Goal: Check status: Check status

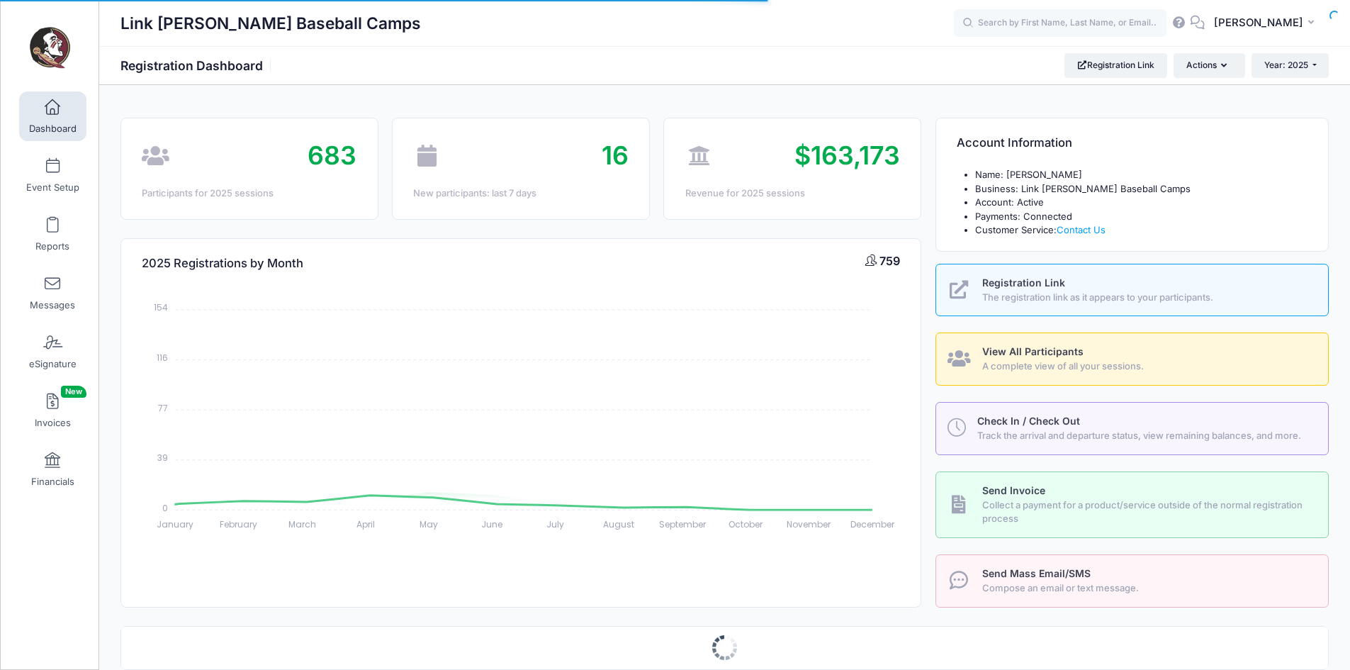
select select
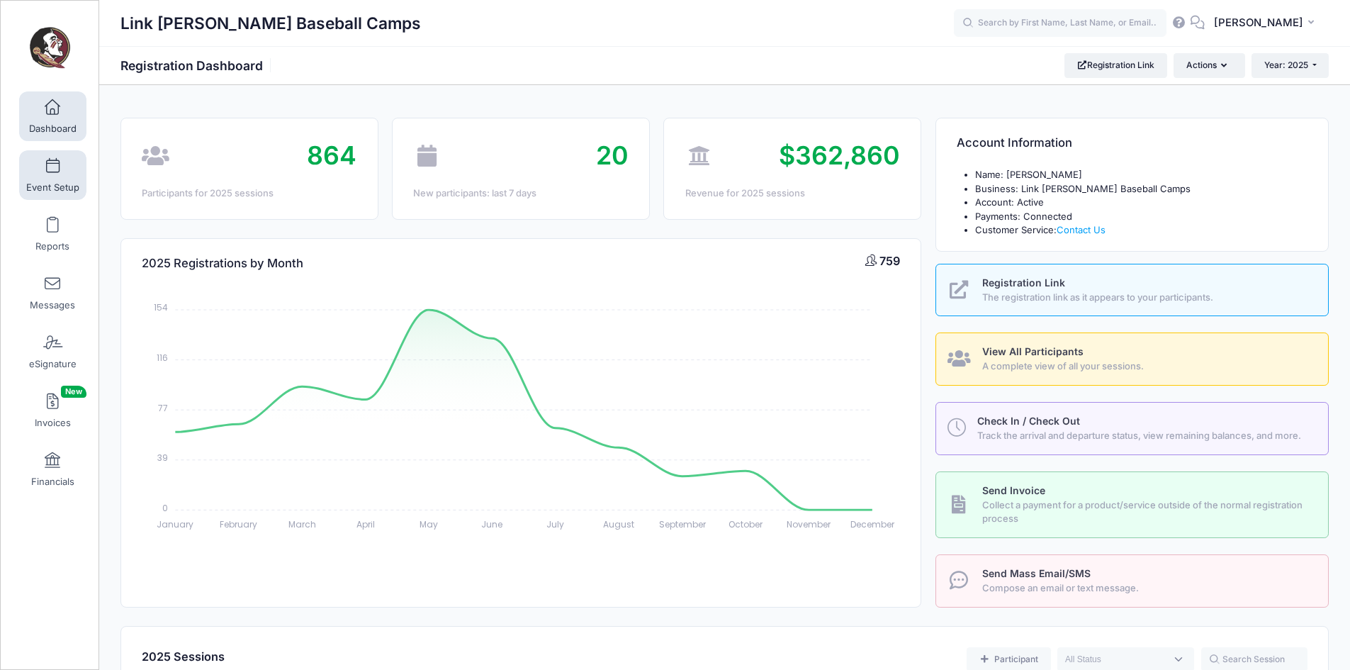
click at [52, 171] on span at bounding box center [52, 167] width 0 height 16
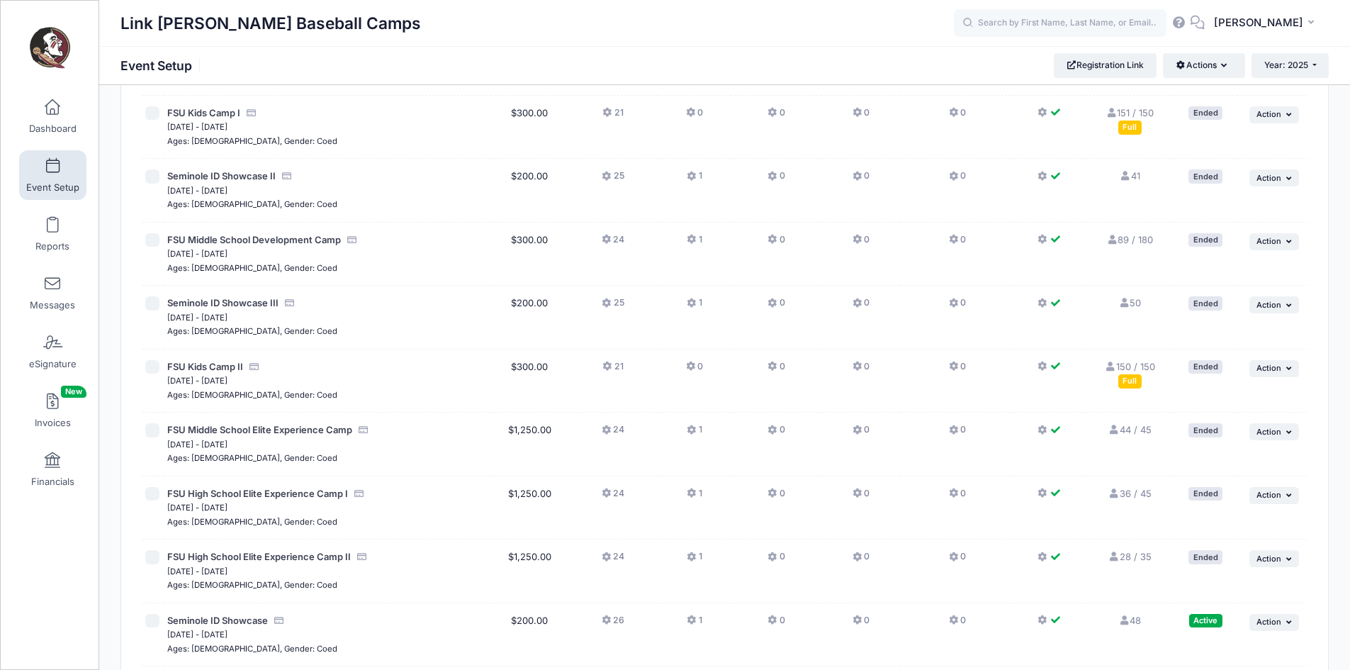
scroll to position [215, 0]
click at [1312, 63] on button "Year: 2025" at bounding box center [1289, 65] width 77 height 24
click at [1298, 91] on link "Year: 2026" at bounding box center [1297, 93] width 92 height 18
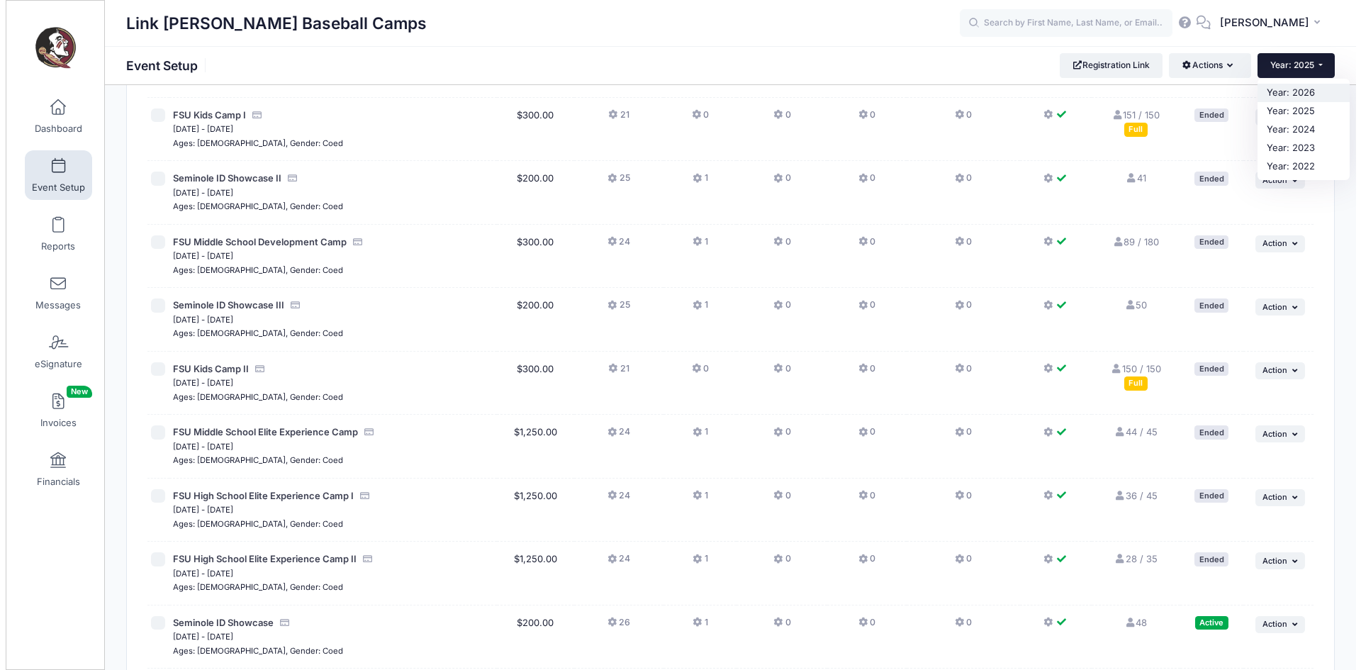
scroll to position [0, 0]
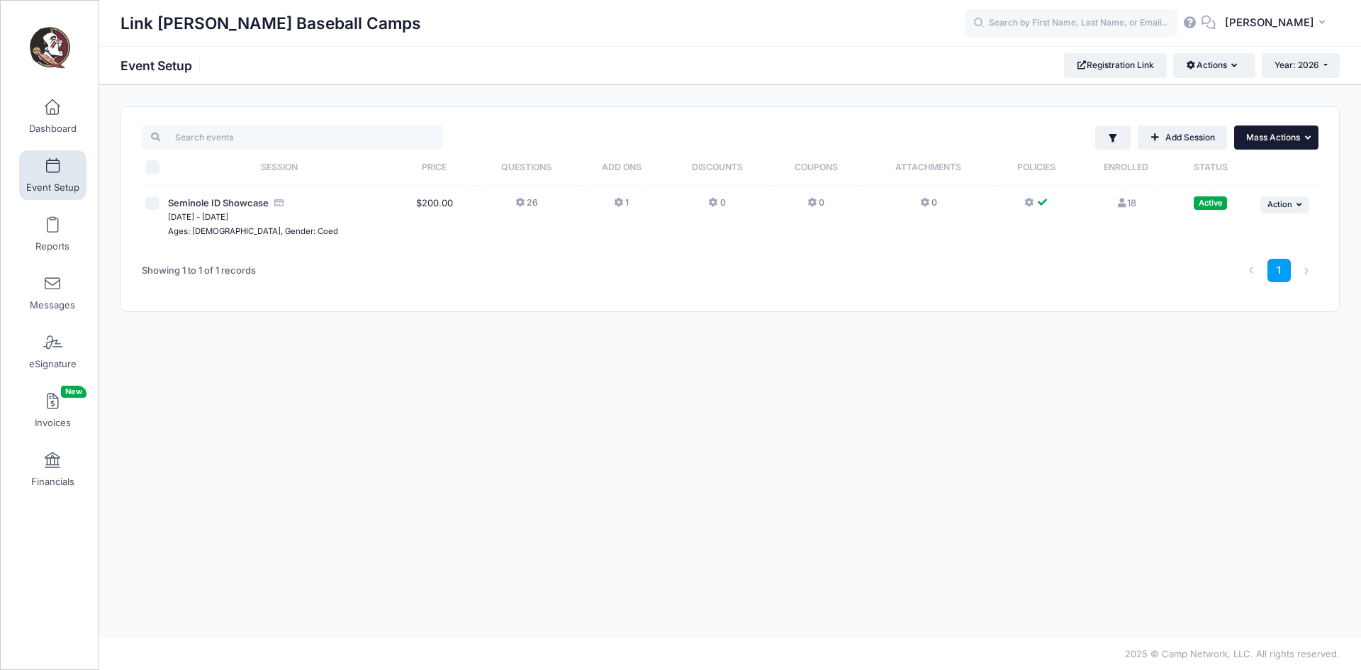
click at [1270, 146] on button "... Mass Actions" at bounding box center [1276, 137] width 84 height 24
click at [1271, 130] on button "... Mass Actions" at bounding box center [1276, 137] width 84 height 24
click at [56, 132] on span "Dashboard" at bounding box center [52, 129] width 47 height 12
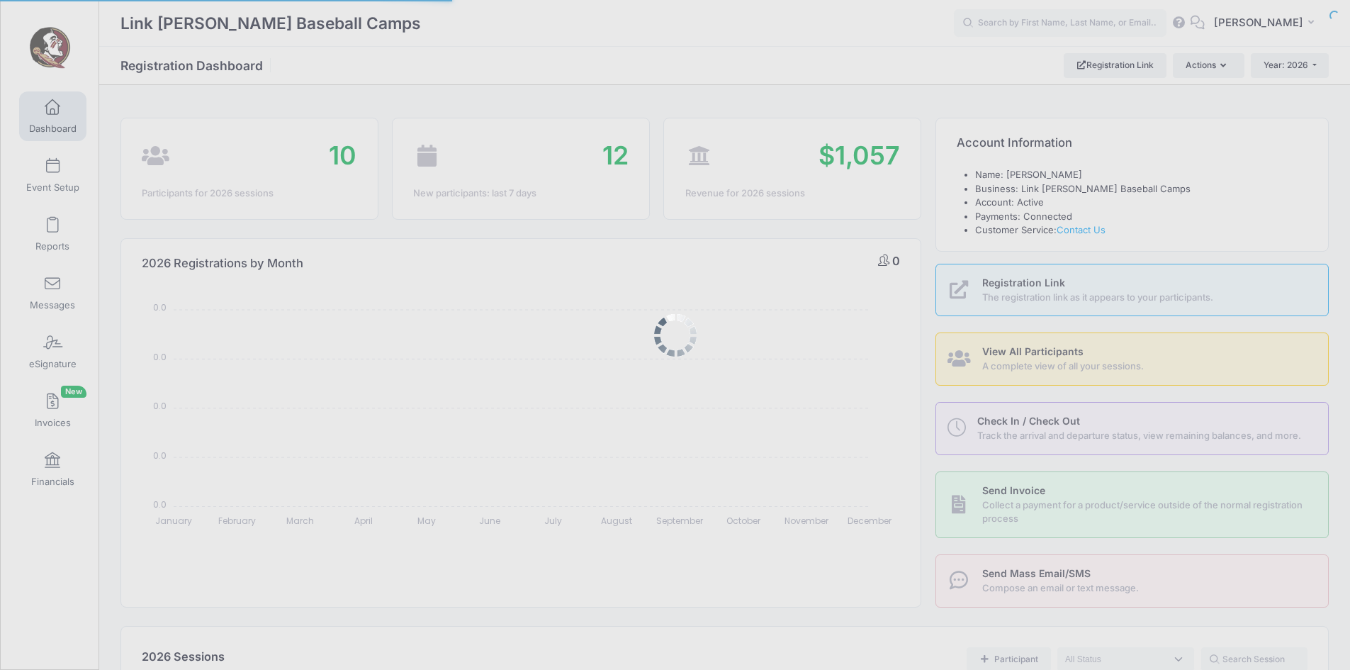
select select
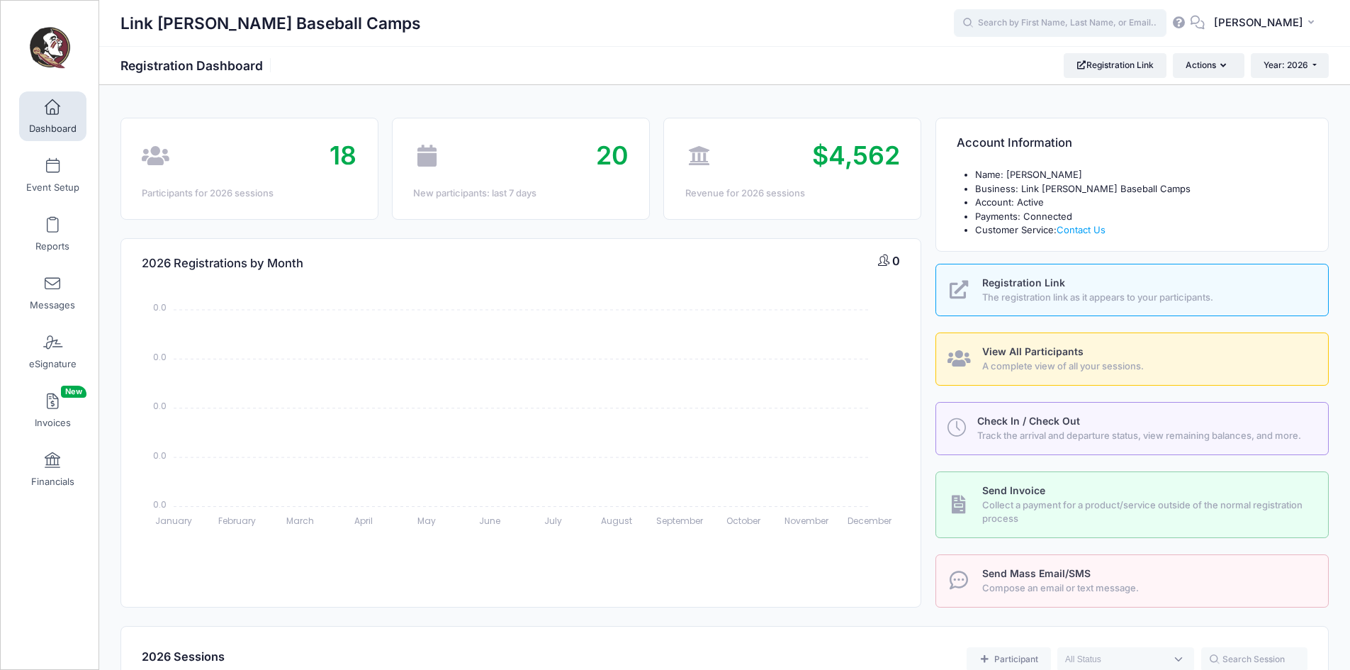
click at [1021, 29] on input "text" at bounding box center [1060, 23] width 213 height 28
click at [1295, 77] on button "Year: 2026" at bounding box center [1290, 65] width 78 height 24
click at [1282, 109] on link "Year: 2025" at bounding box center [1297, 111] width 92 height 18
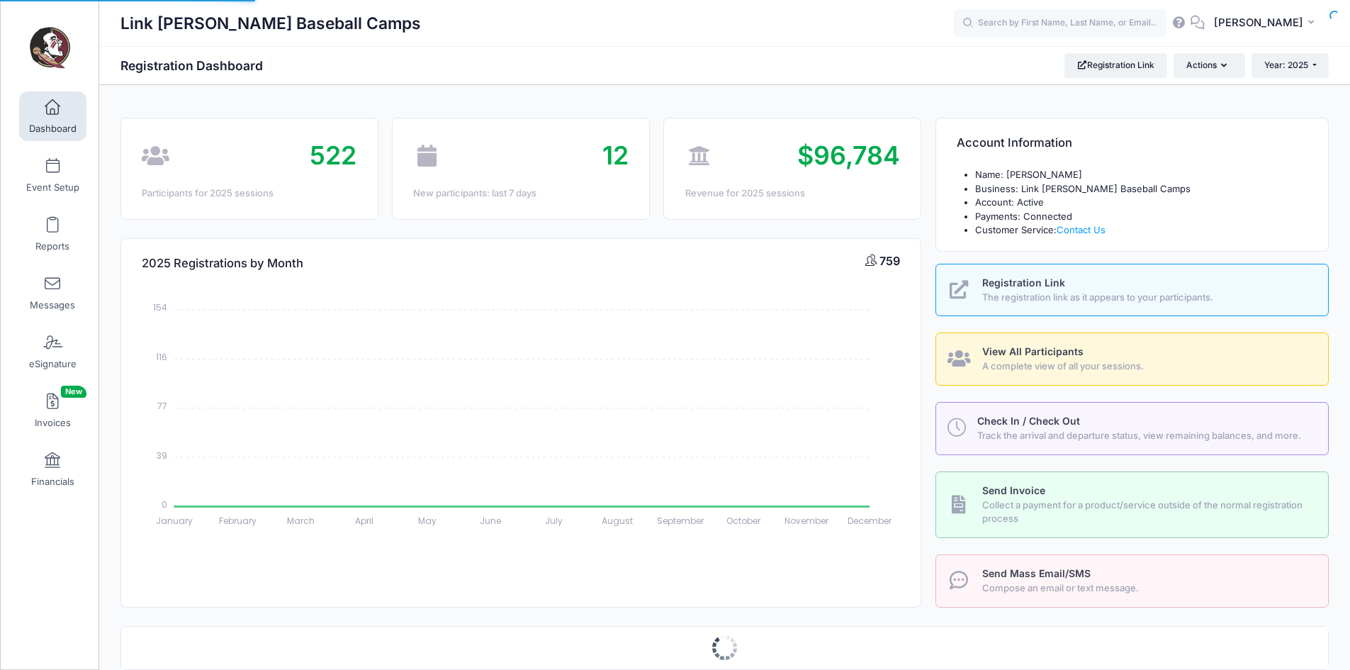
select select
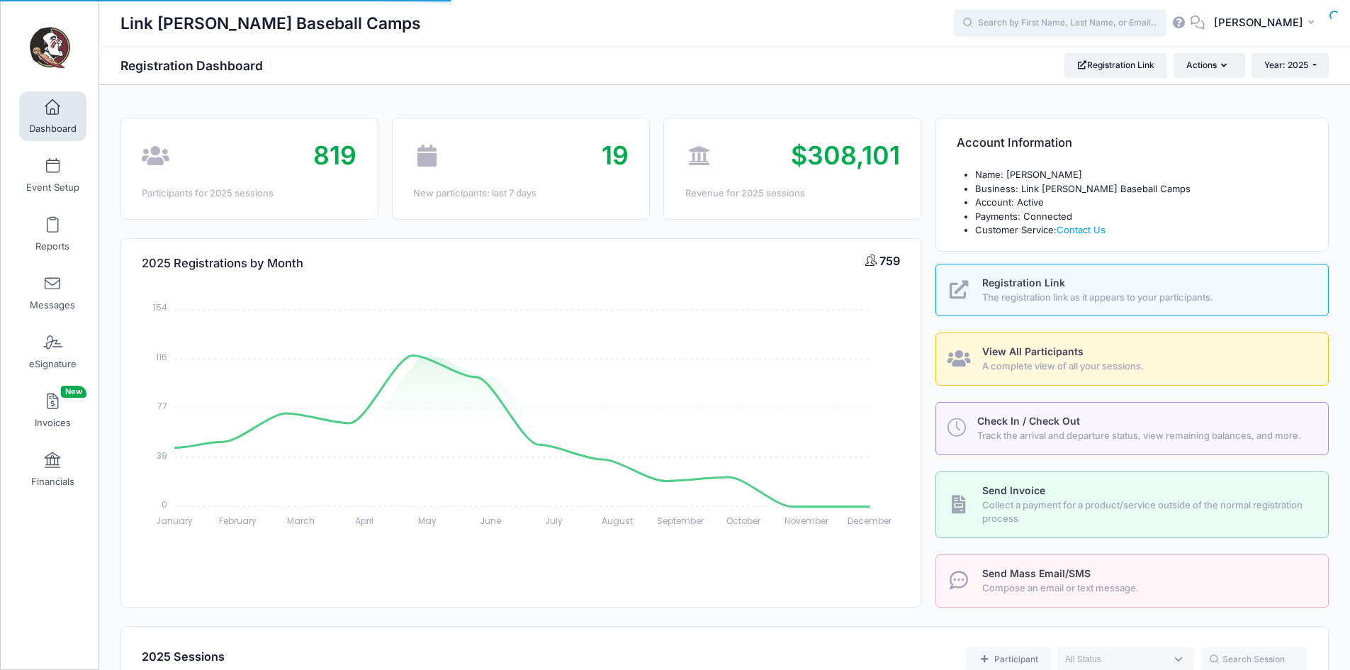
click at [1079, 16] on input "text" at bounding box center [1060, 23] width 213 height 28
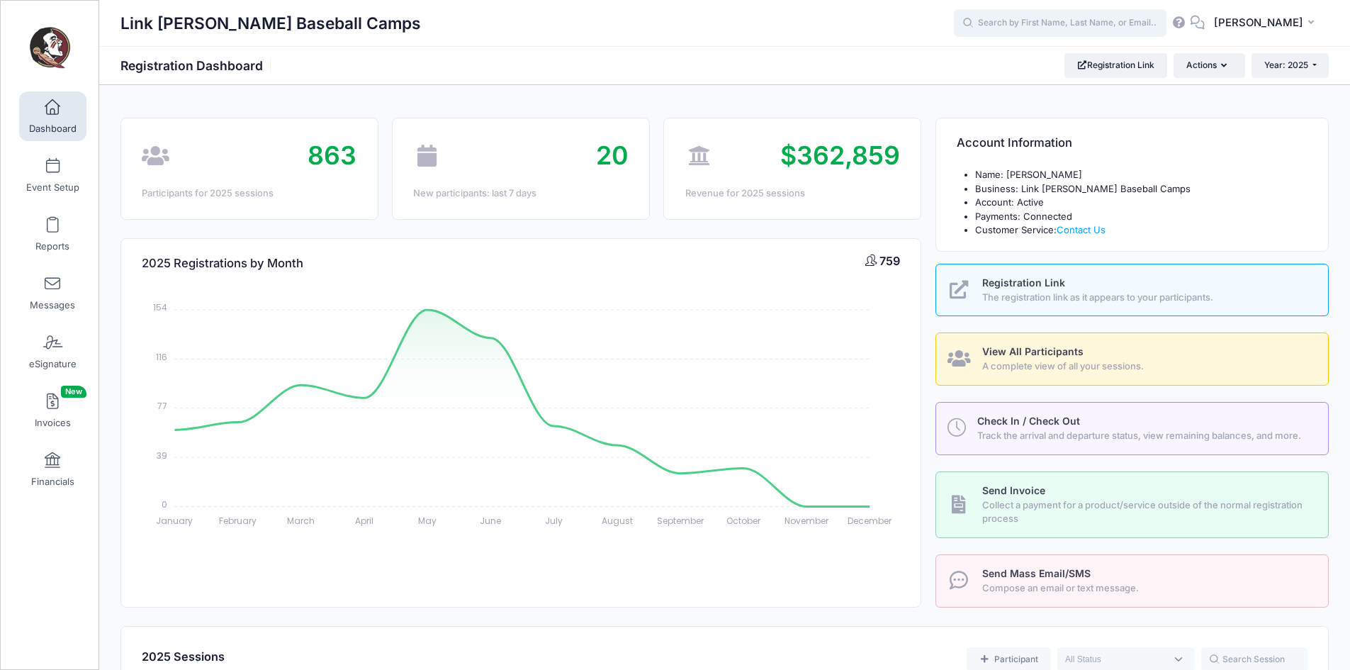
click at [1079, 16] on input "text" at bounding box center [1060, 23] width 213 height 28
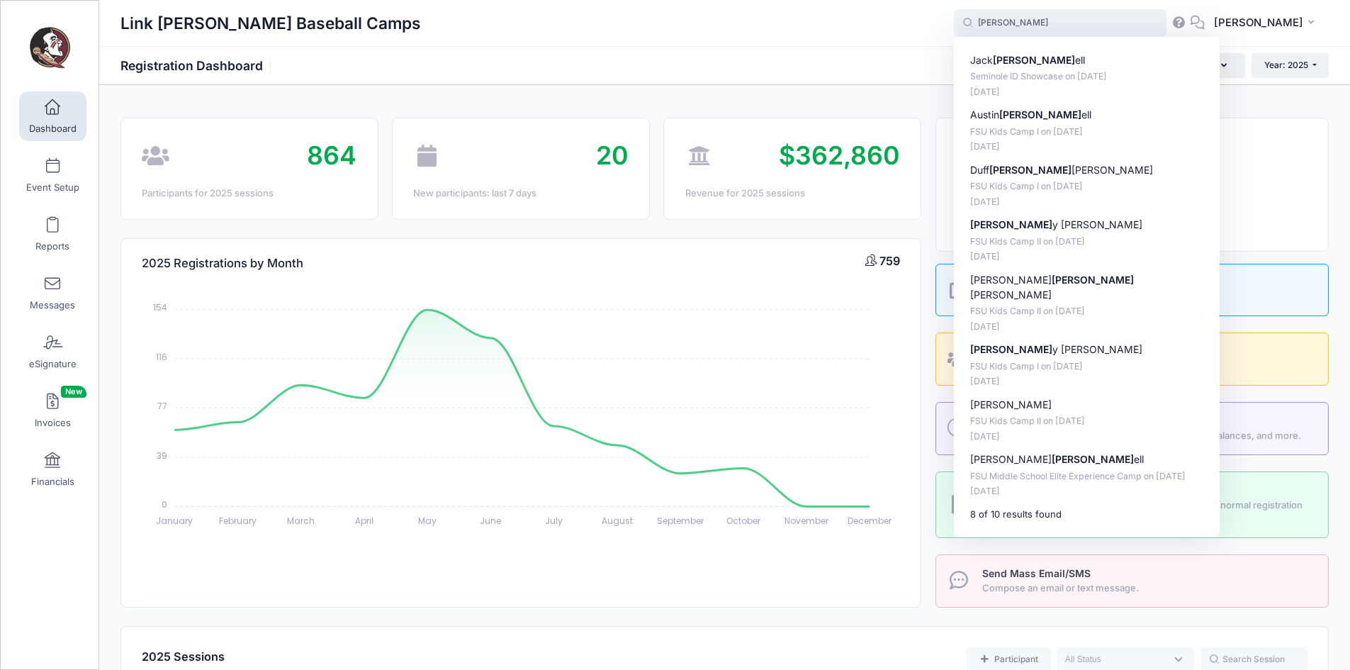
click at [1052, 50] on div "Jack Harr ell Seminole ID Showcase on Nov-08, 2025 Sep-28, 2025 Austin Harr ell…" at bounding box center [1087, 287] width 266 height 500
click at [1039, 66] on p "Jack Harr ell" at bounding box center [1087, 60] width 234 height 15
type input "Jack Harrell (Seminole ID Showcase, Nov-08, 2025)"
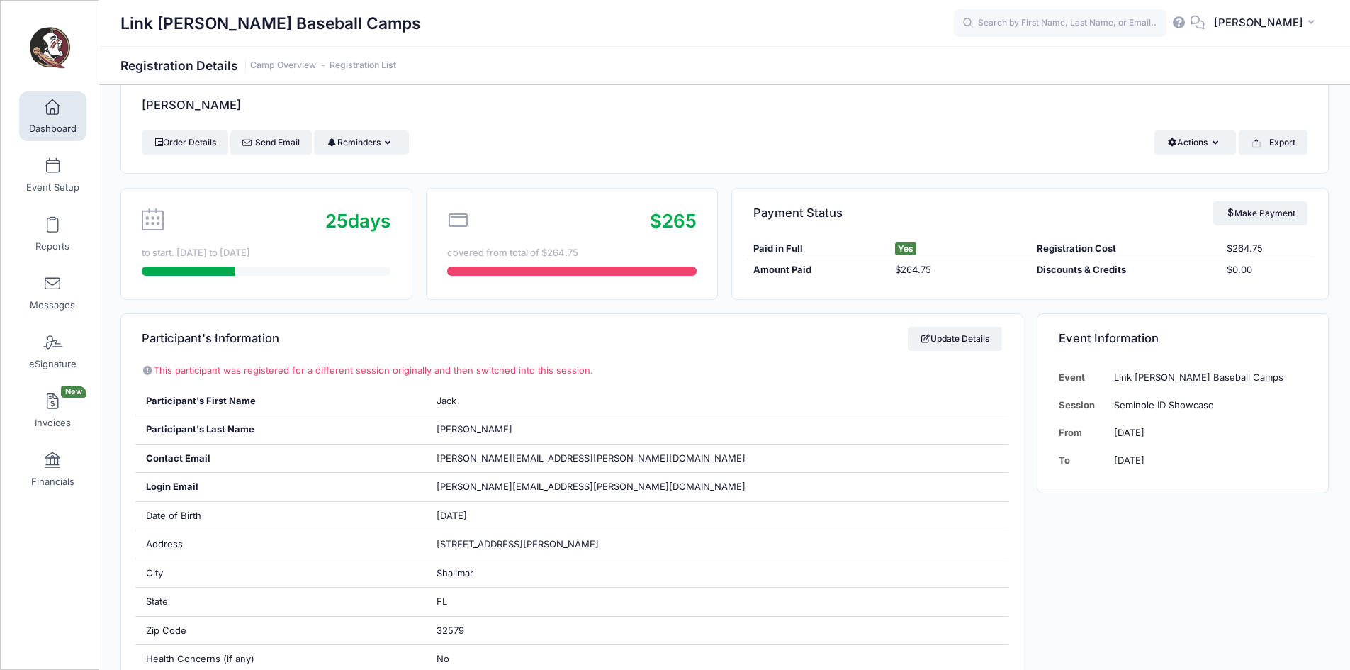
scroll to position [27, 0]
